Goal: Check status: Verify the current state of an ongoing process or item

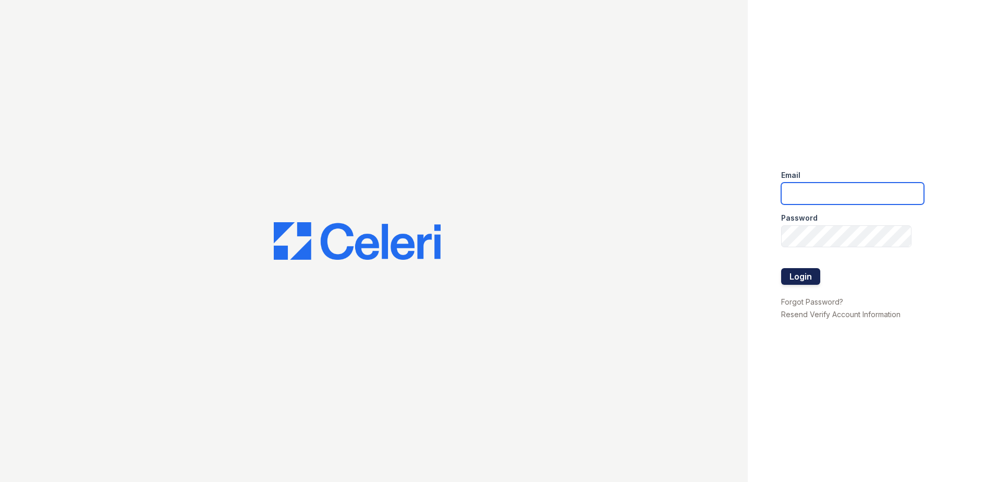
type input "ABlackstar@Trinity-PM.com"
click at [794, 273] on button "Login" at bounding box center [800, 276] width 39 height 17
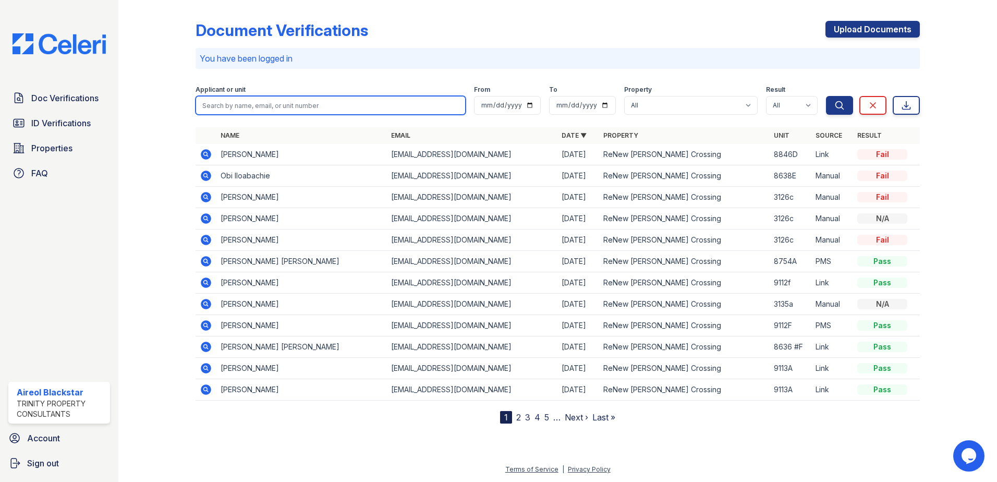
paste input "Zhiying"
type input "Zhiying"
click at [826, 96] on button "Search" at bounding box center [839, 105] width 27 height 19
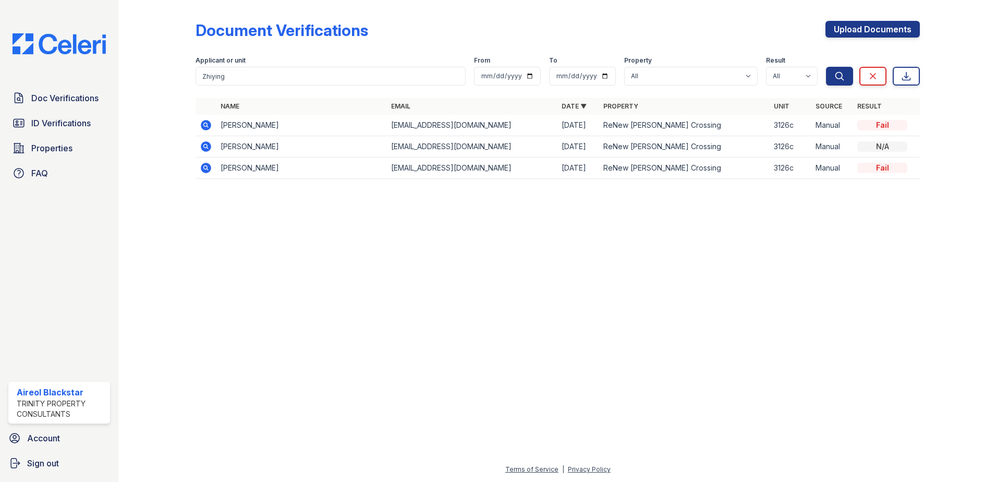
drag, startPoint x: 65, startPoint y: 129, endPoint x: 69, endPoint y: 136, distance: 7.2
click at [65, 129] on span "ID Verifications" at bounding box center [60, 123] width 59 height 13
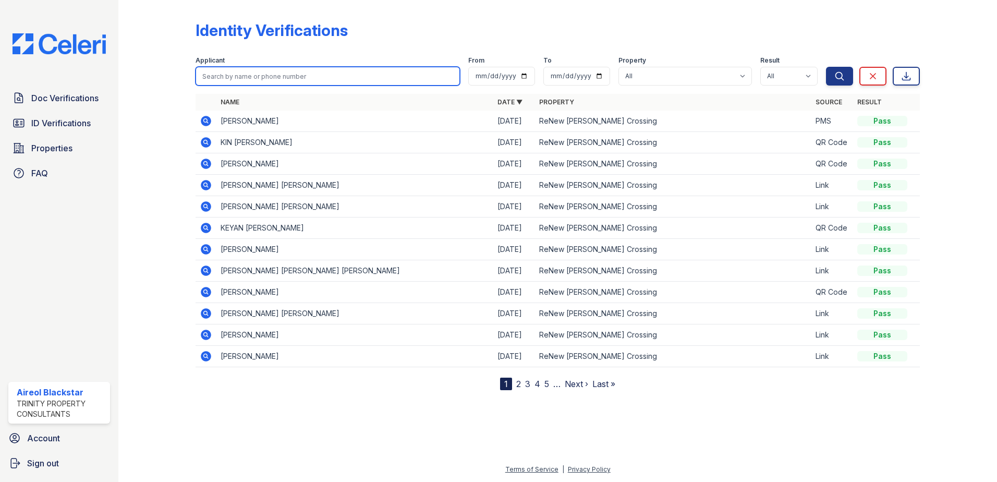
paste input "Zhiying"
type input "Zhiying"
click at [826, 67] on button "Search" at bounding box center [839, 76] width 27 height 19
